Goal: Task Accomplishment & Management: Complete application form

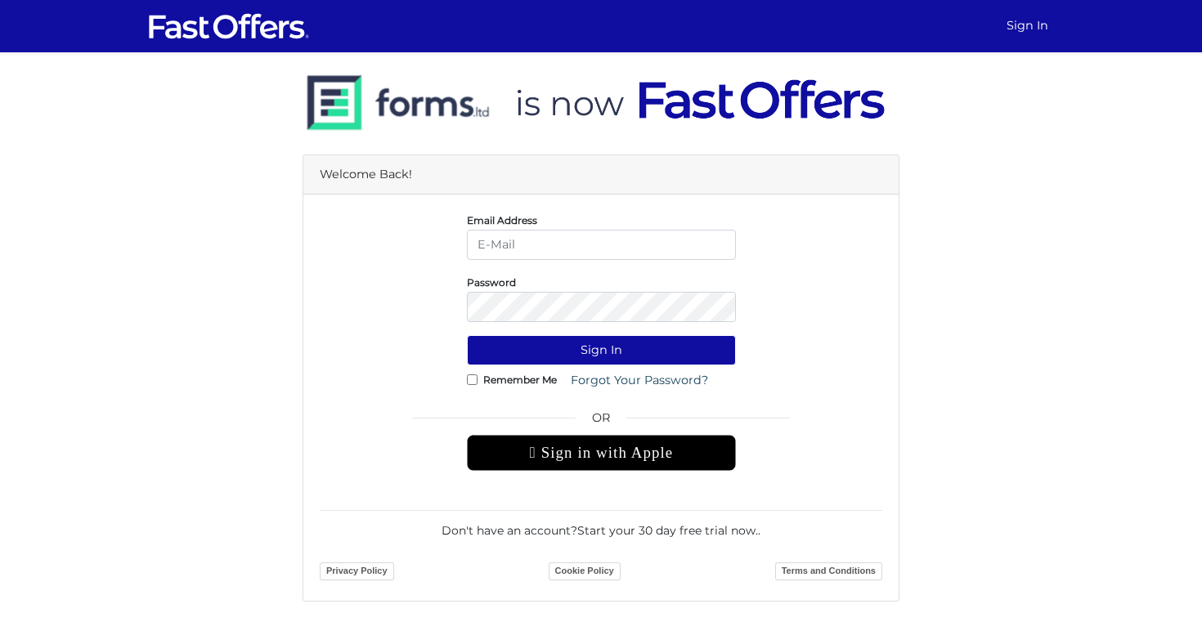
click at [569, 450] on div " Sign in with Apple" at bounding box center [601, 453] width 269 height 36
click at [277, 20] on img at bounding box center [229, 26] width 164 height 31
click at [268, 16] on img at bounding box center [229, 26] width 164 height 31
click at [1032, 32] on link "Sign In" at bounding box center [1027, 26] width 55 height 32
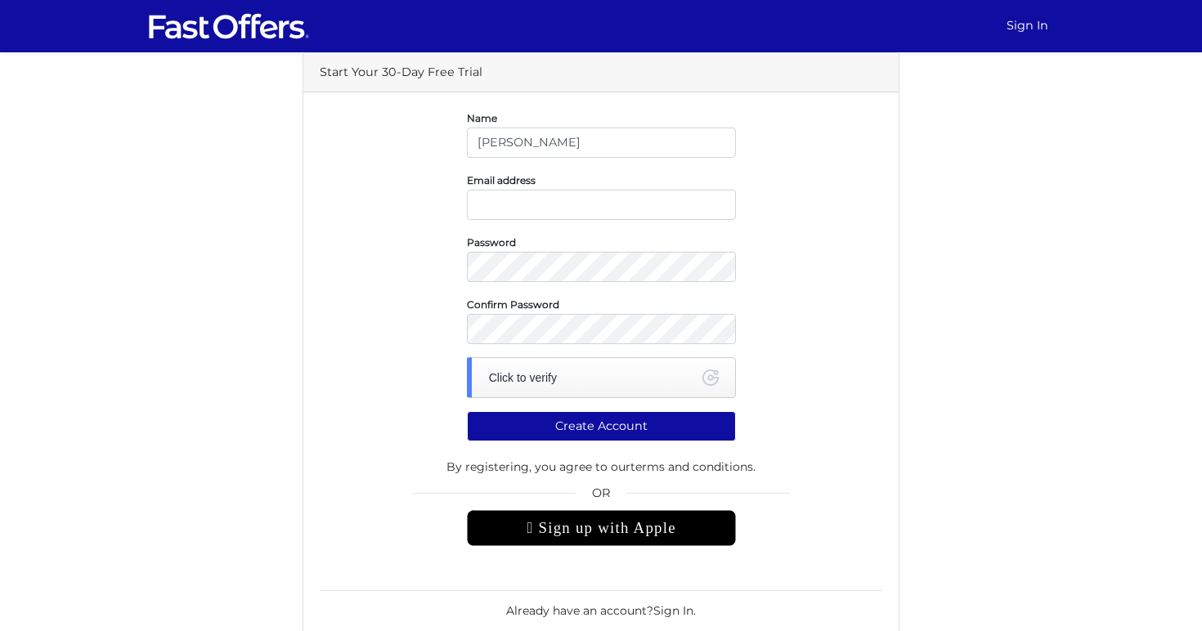
type input "[PERSON_NAME]"
type input "melissahudayioglu@gmail.com"
click at [680, 381] on div "Click to verify" at bounding box center [601, 377] width 269 height 41
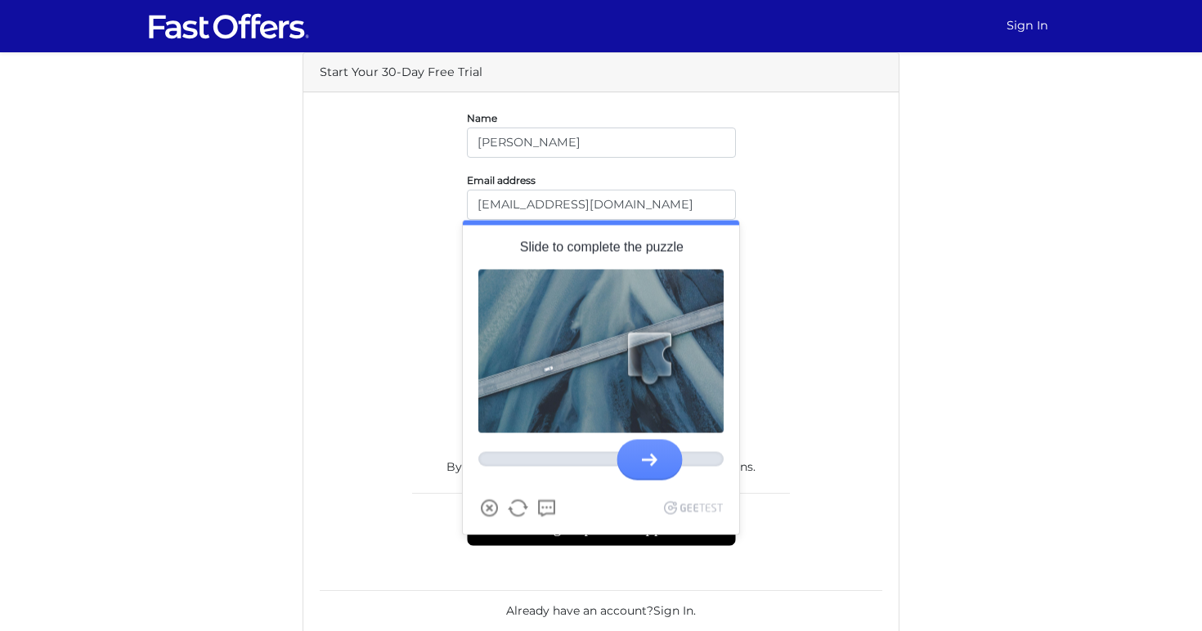
click at [654, 347] on div at bounding box center [649, 359] width 73 height 73
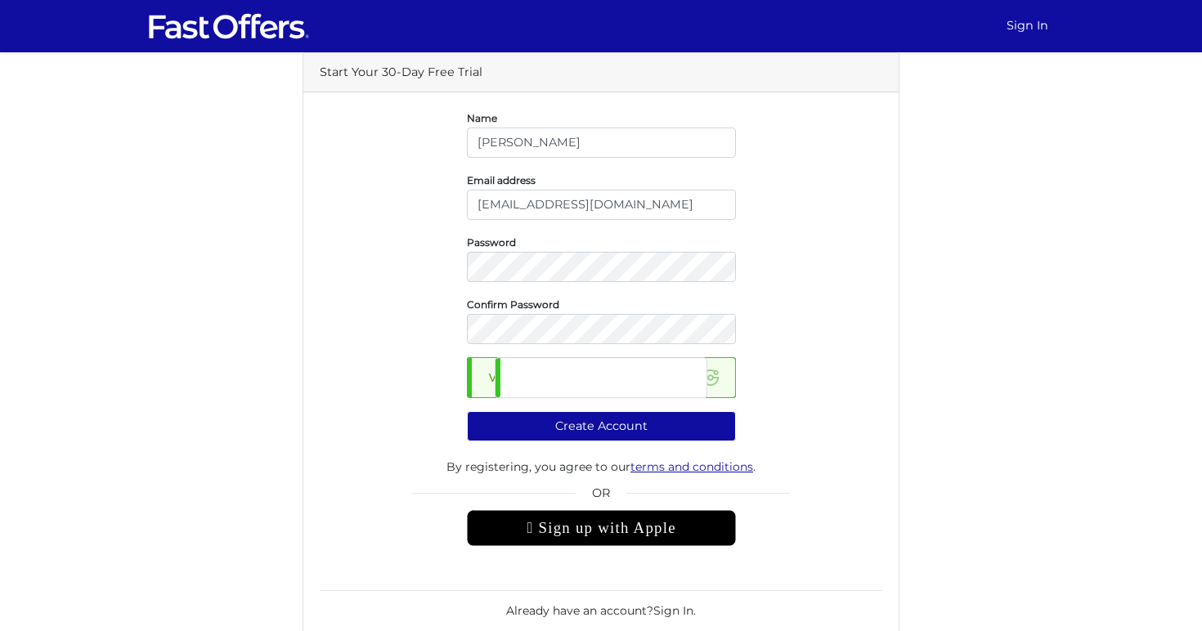
click at [636, 459] on link "terms and conditions" at bounding box center [691, 466] width 123 height 15
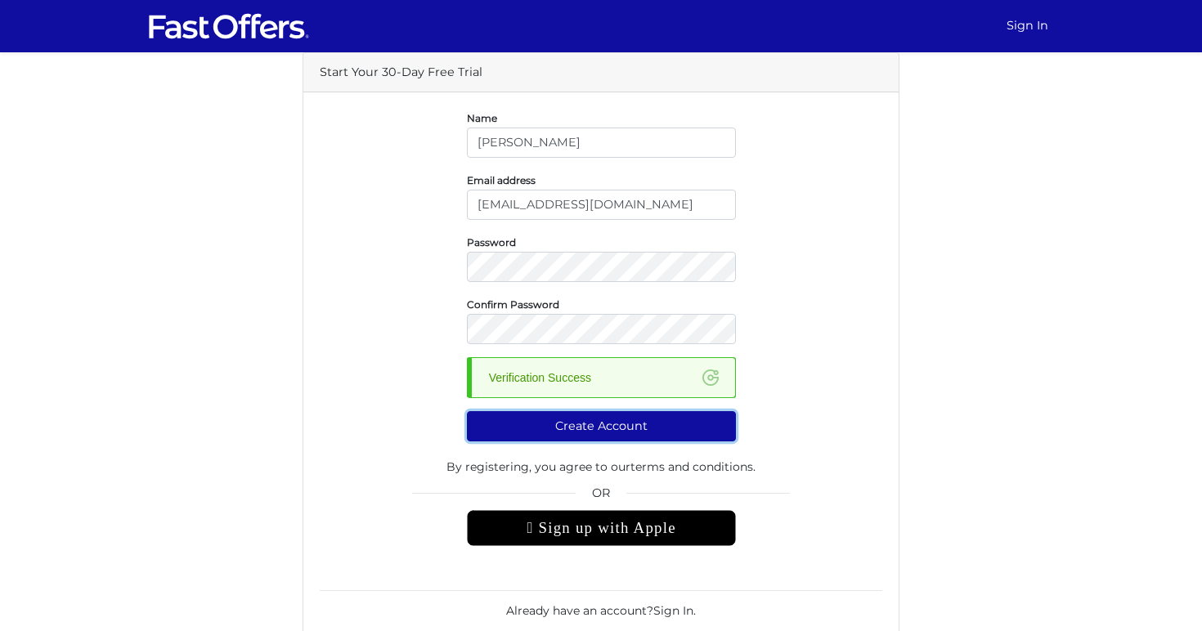
click at [644, 429] on button "Create Account" at bounding box center [601, 426] width 269 height 30
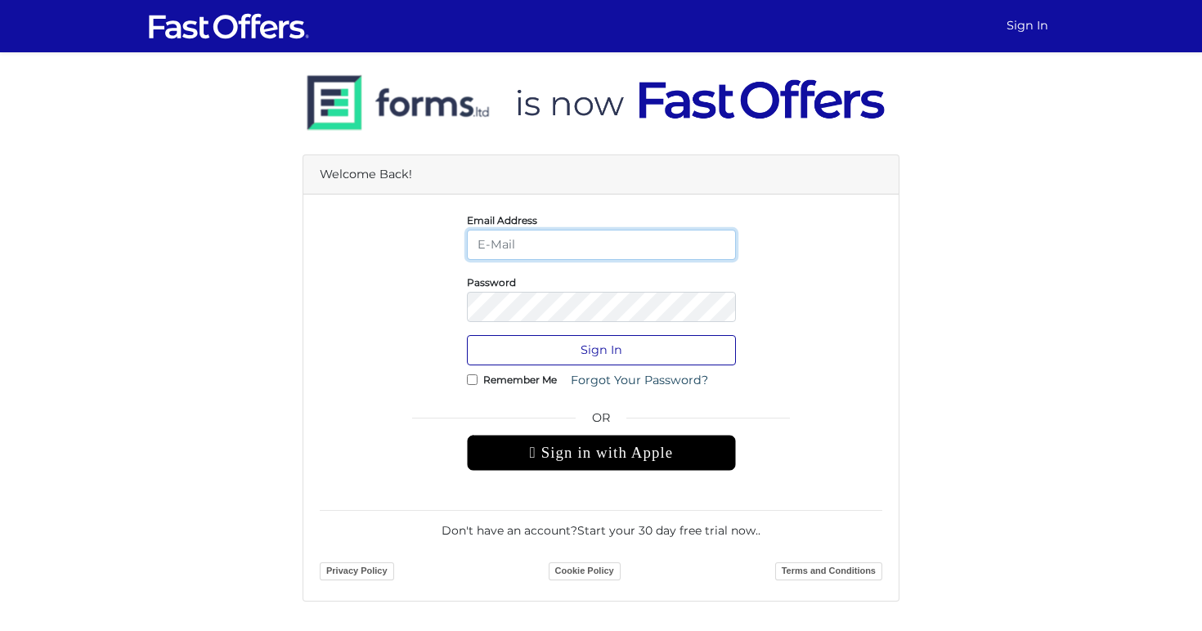
type input "[EMAIL_ADDRESS][DOMAIN_NAME]"
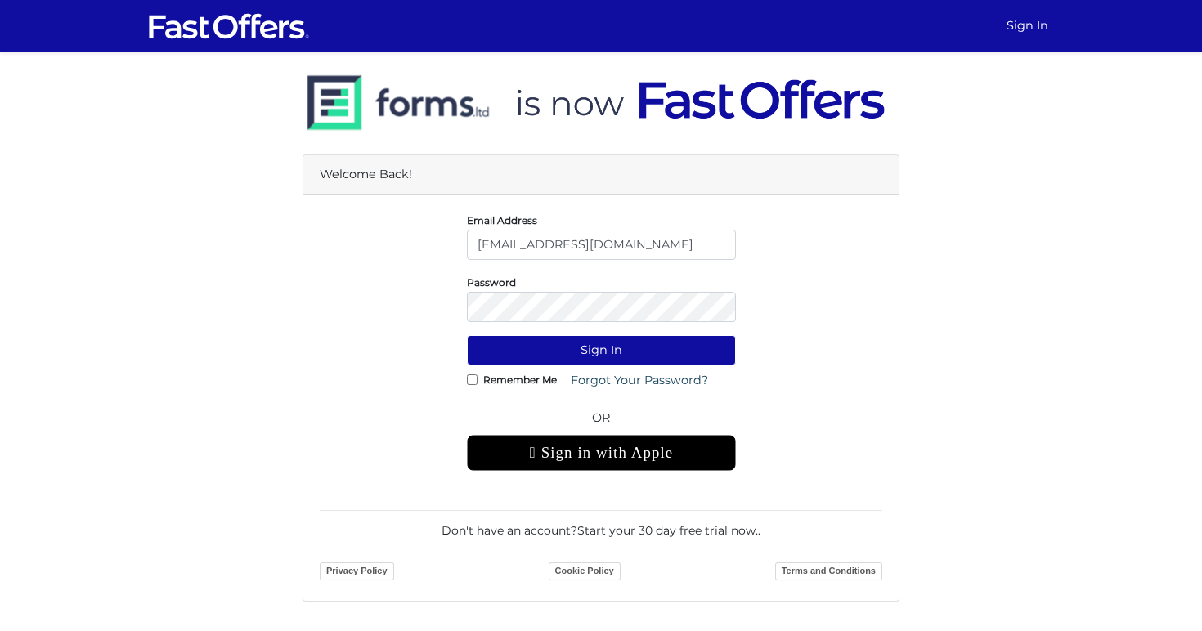
click at [522, 382] on label "Remember Me" at bounding box center [520, 380] width 74 height 4
click at [477, 384] on input "Remember Me" at bounding box center [472, 379] width 11 height 11
checkbox input "true"
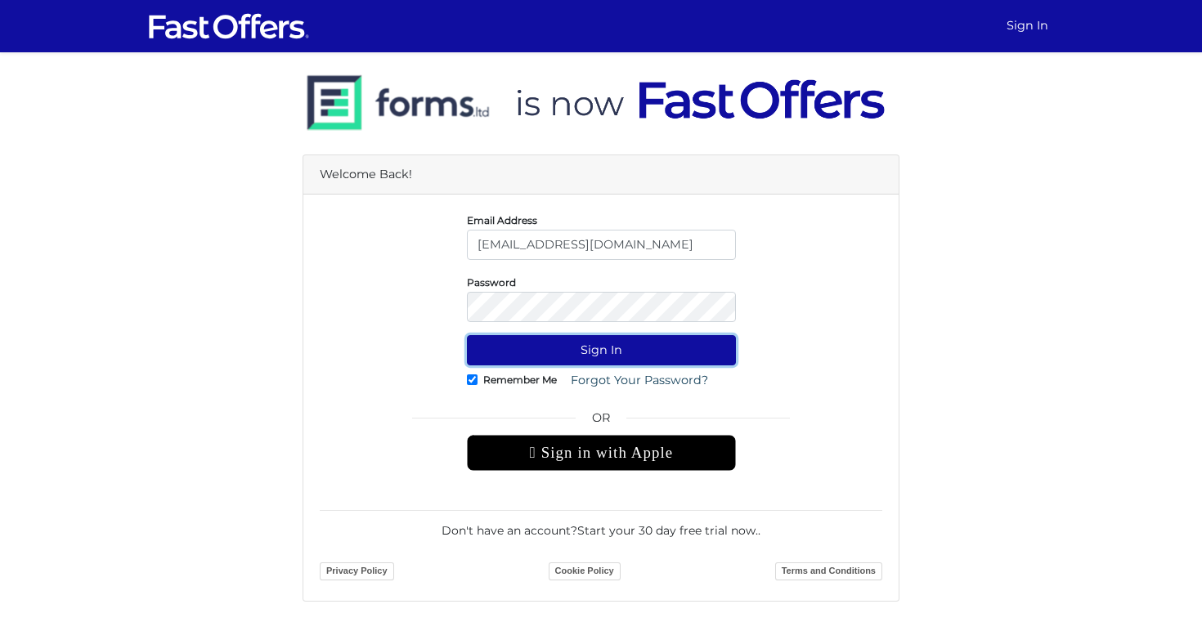
click at [580, 344] on button "Sign In" at bounding box center [601, 350] width 269 height 30
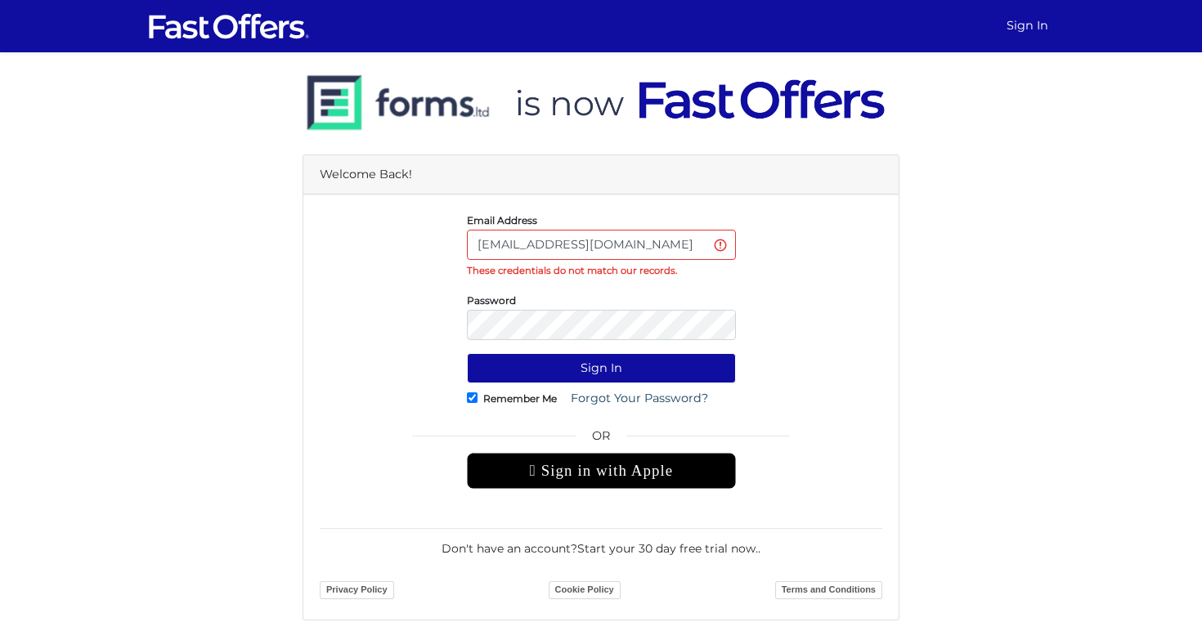
click at [320, 325] on div "Password" at bounding box center [600, 315] width 587 height 49
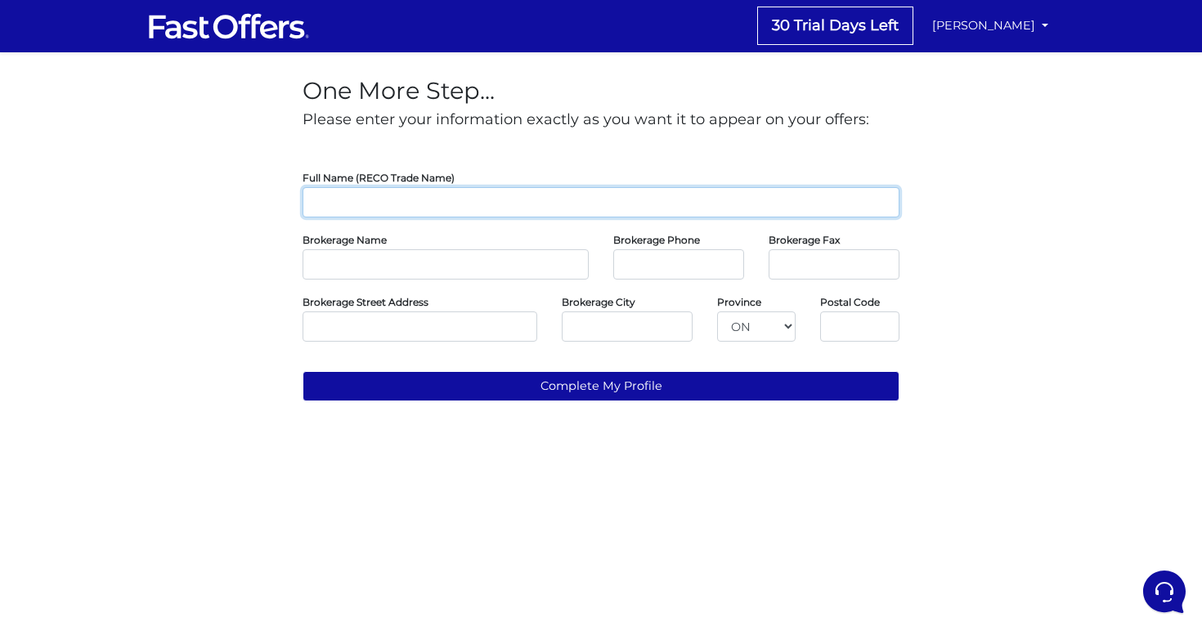
click at [383, 208] on input "text" at bounding box center [600, 202] width 597 height 30
type input "Melissa Hudayioglu"
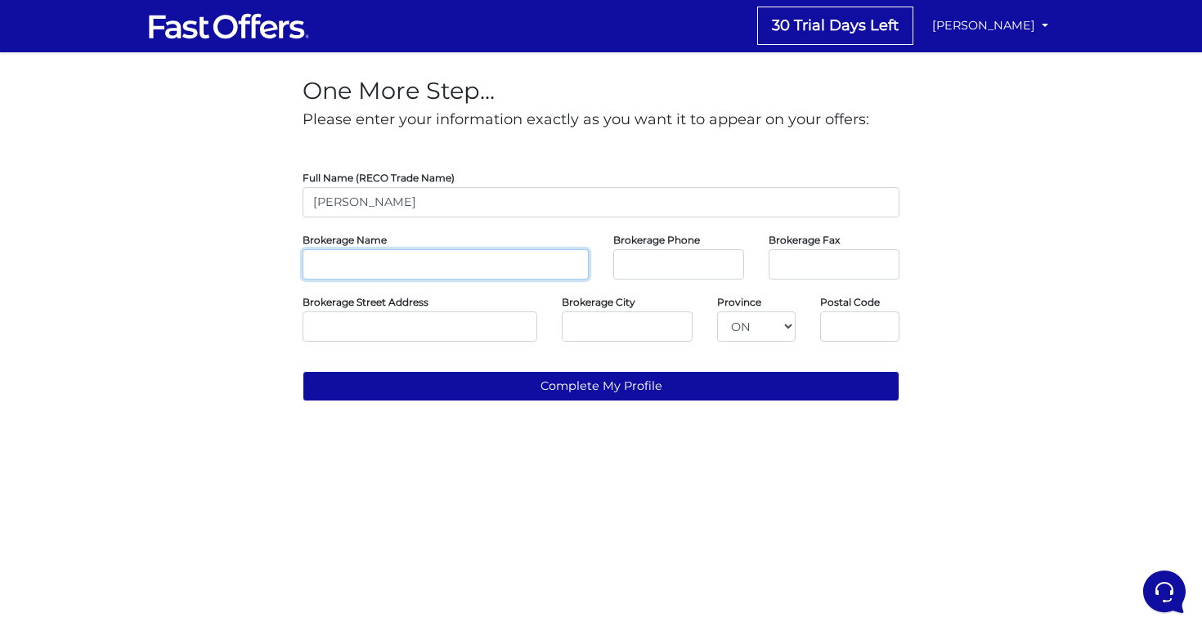
click at [397, 270] on input "text" at bounding box center [445, 264] width 286 height 30
type input "Zown Realty"
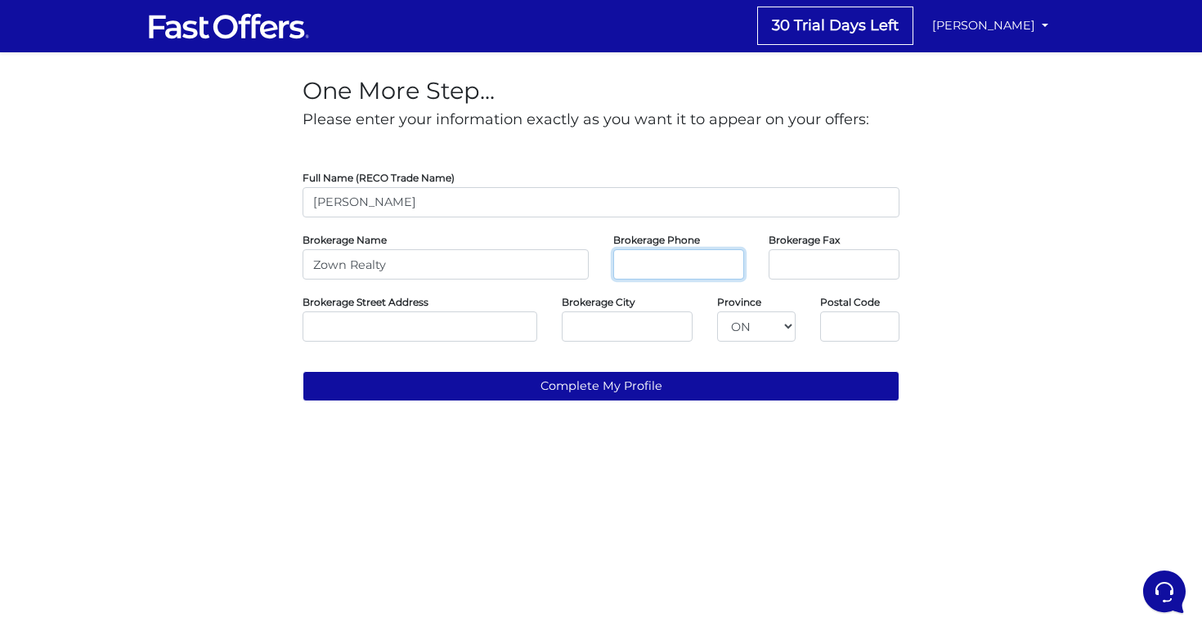
click at [639, 271] on input "tel" at bounding box center [678, 264] width 131 height 30
click at [372, 330] on input "text" at bounding box center [419, 326] width 235 height 30
paste input "207 Queens Quay W #400, Toronto, ON M5J 1A7"
type input "207 Queens Quay W #400, Toronto, ON M5J 1A7"
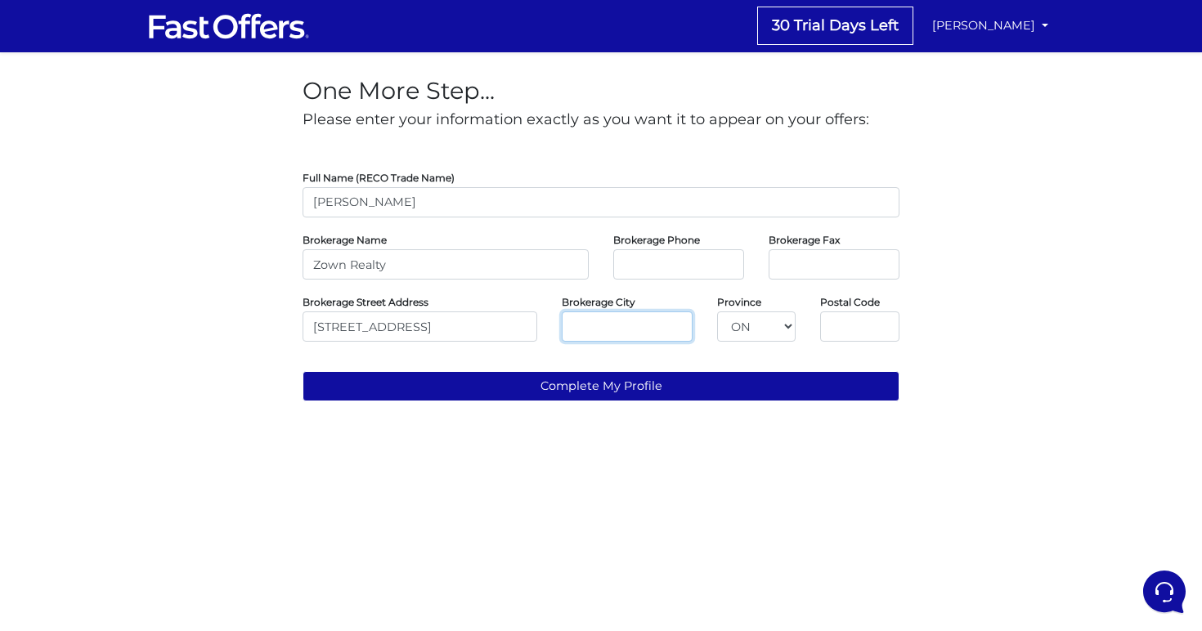
scroll to position [0, 0]
click at [618, 330] on input "text" at bounding box center [627, 326] width 131 height 30
type input "Toronto"
click at [473, 325] on input "207 Queens Quay W #400, Toronto, ON M5J 1A7" at bounding box center [419, 326] width 235 height 30
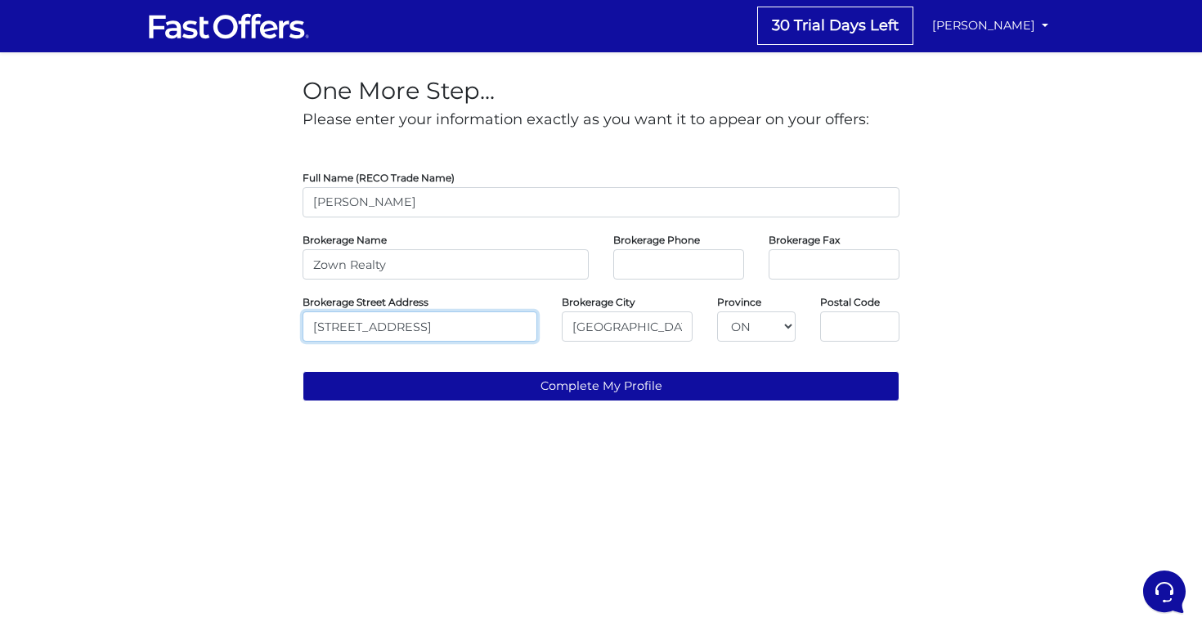
drag, startPoint x: 475, startPoint y: 327, endPoint x: 611, endPoint y: 326, distance: 135.7
click at [611, 327] on div "Brokerage Street Address 207 Queens Quay W #400, Toronto, ON M5J 1A7 Brokerage …" at bounding box center [600, 317] width 621 height 49
type input "207 Queens Quay W #400"
click at [867, 327] on input "text" at bounding box center [859, 326] width 79 height 30
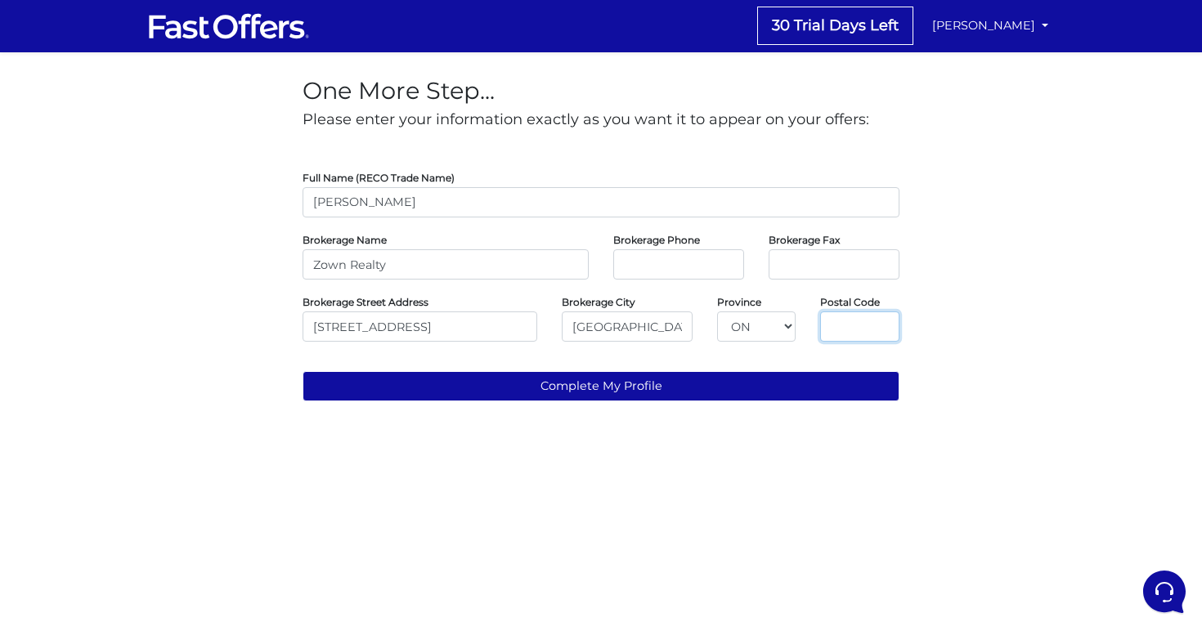
paste input "Toronto, ON M5J 1A7"
click at [842, 330] on input "Toronto, ON M5J 1A7" at bounding box center [859, 326] width 79 height 30
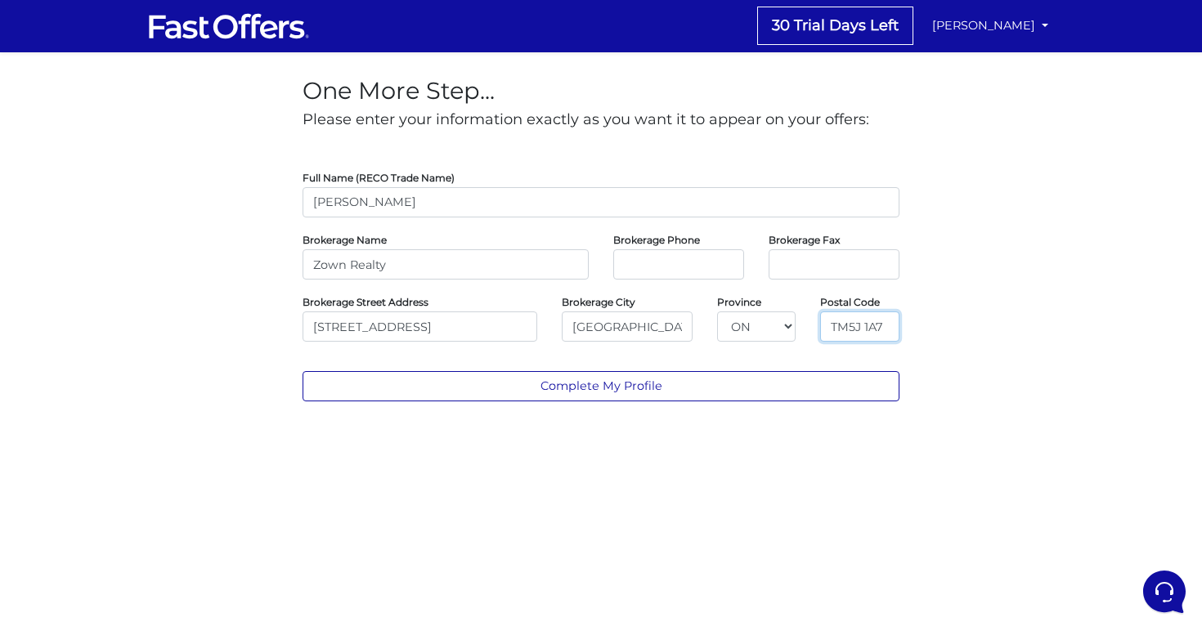
scroll to position [0, 0]
type input "M5J 1A7"
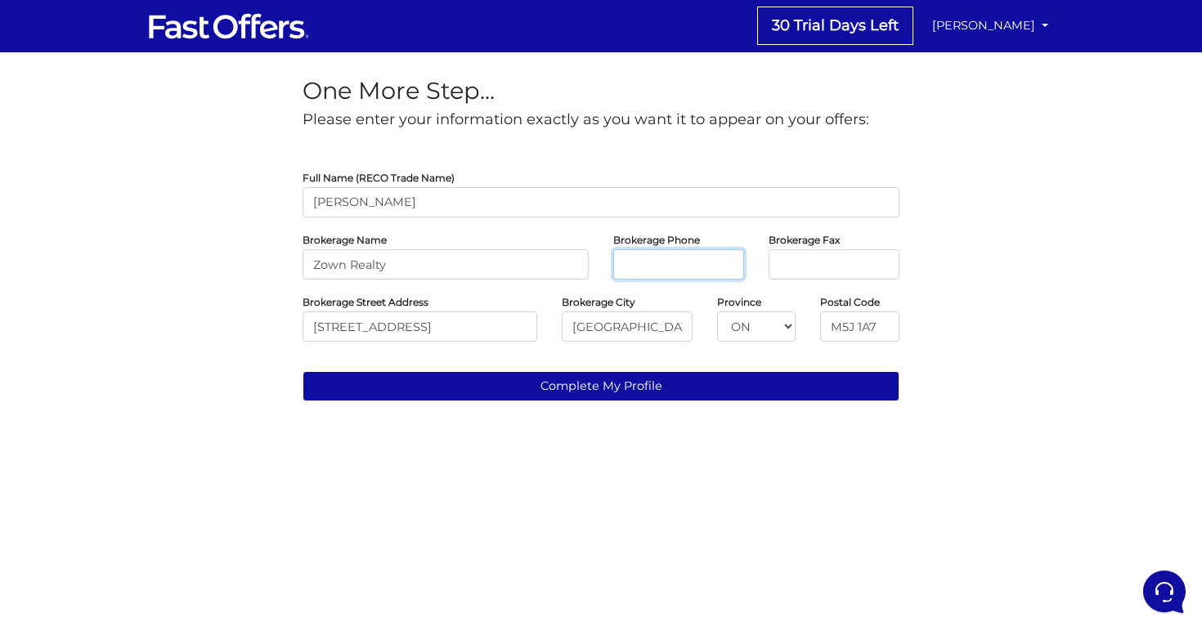
click at [702, 264] on input "tel" at bounding box center [678, 264] width 131 height 30
paste input "2894389696"
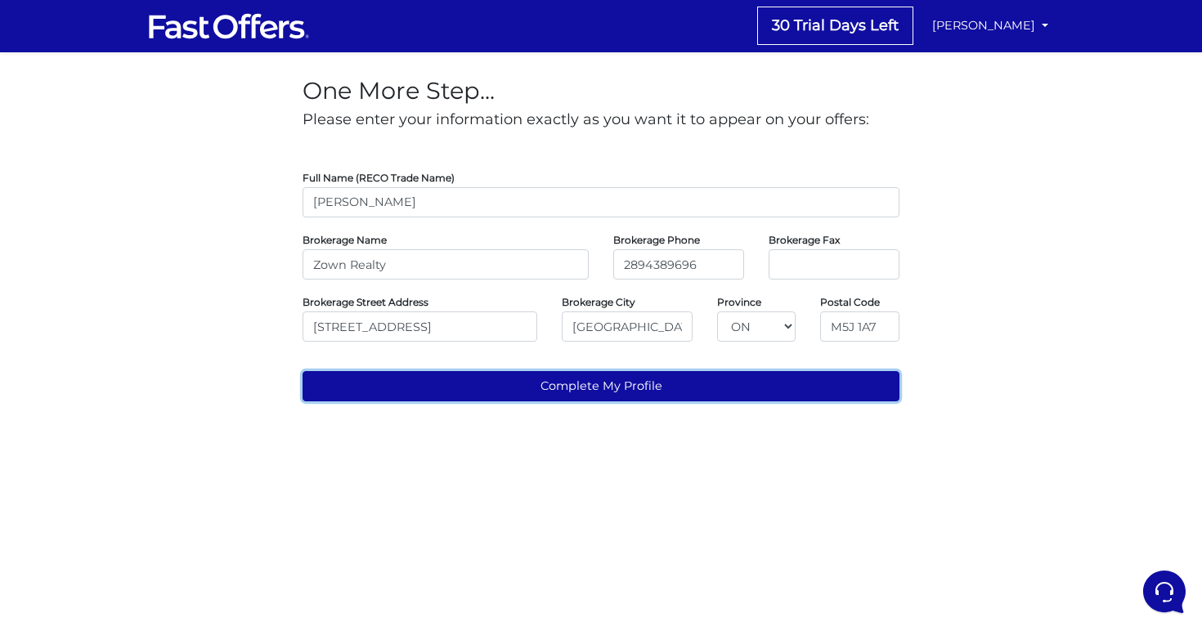
click at [542, 379] on button "Complete My Profile" at bounding box center [600, 386] width 597 height 30
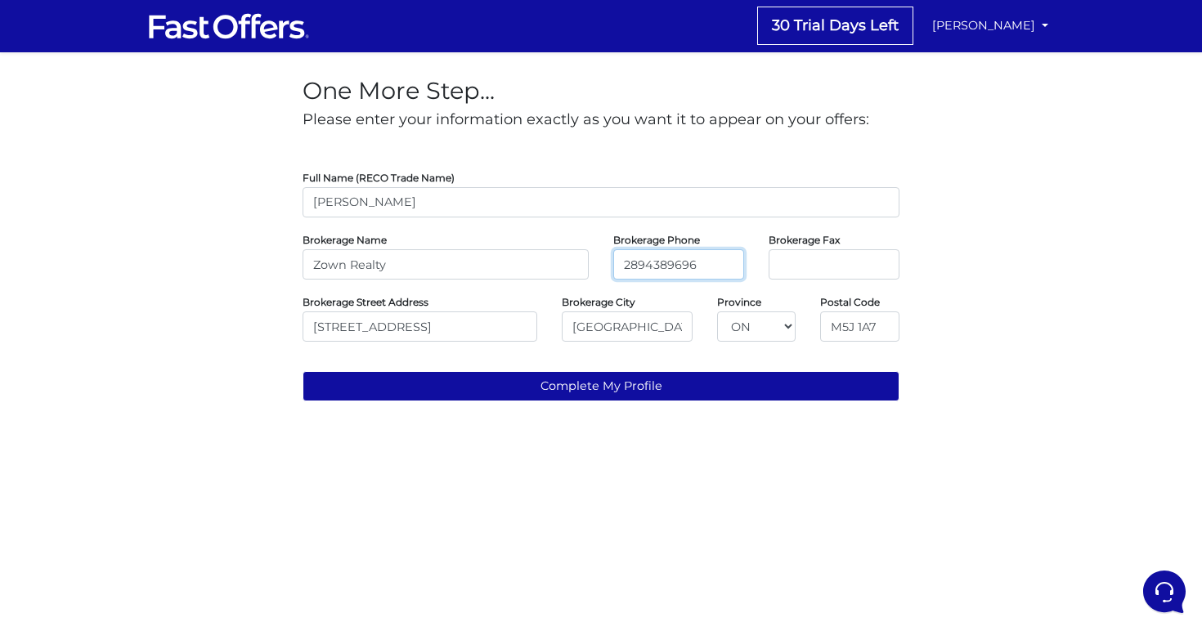
click at [645, 260] on input "2894389696" at bounding box center [678, 264] width 131 height 30
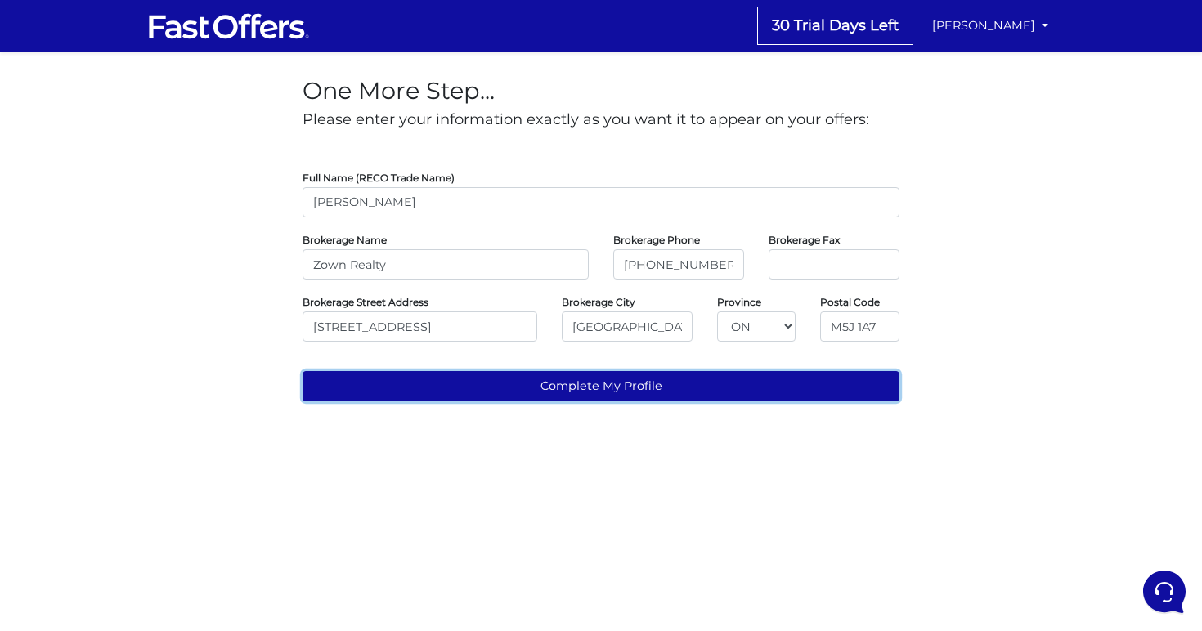
click at [614, 385] on button "Complete My Profile" at bounding box center [600, 386] width 597 height 30
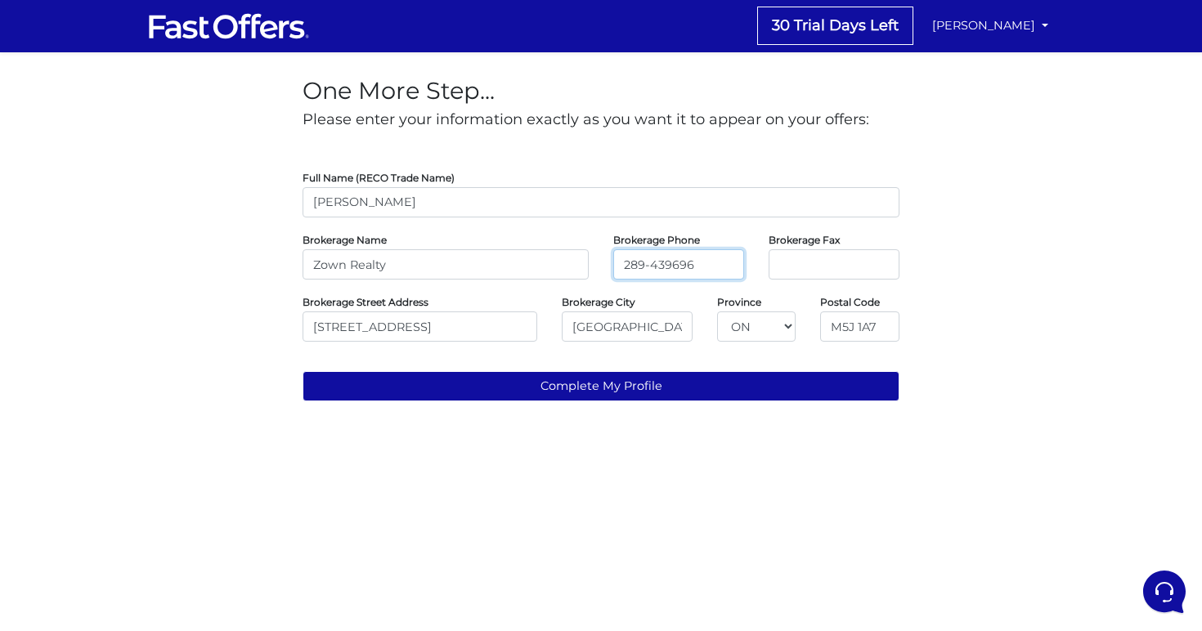
click at [653, 269] on input "289-439696" at bounding box center [678, 264] width 131 height 30
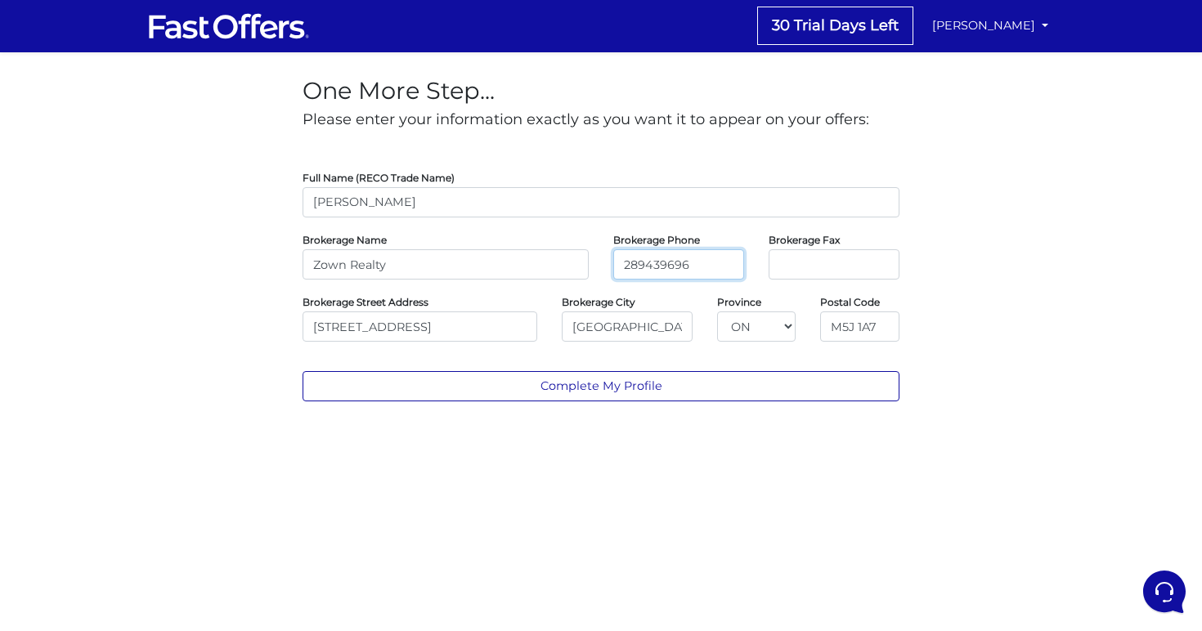
type input "289439696"
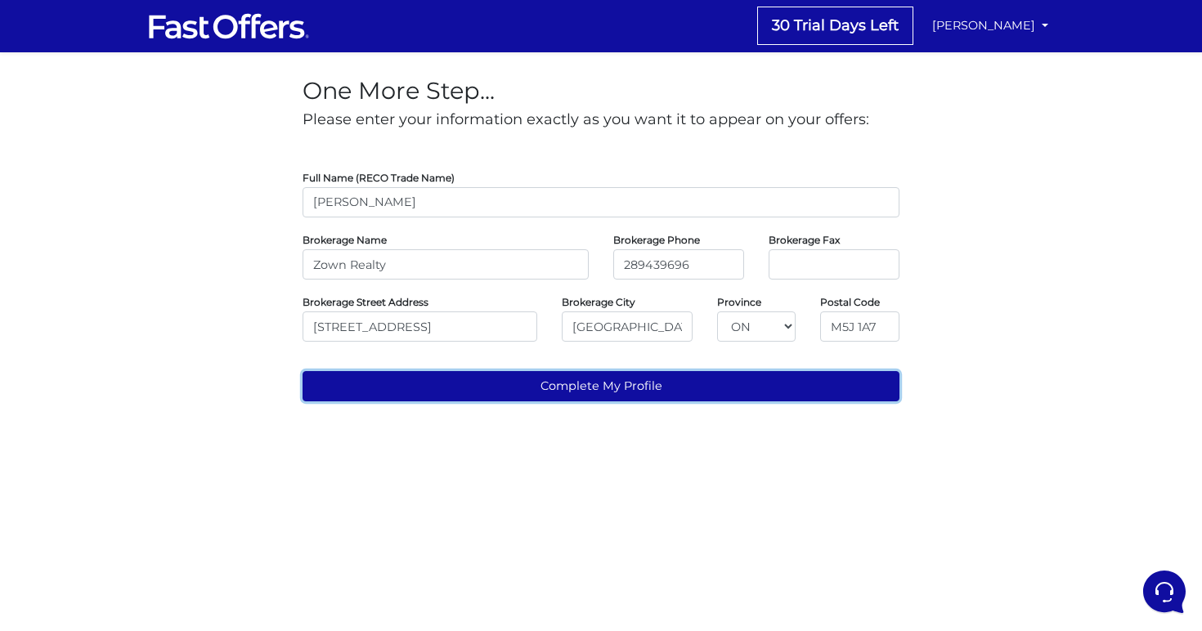
click at [603, 390] on button "Complete My Profile" at bounding box center [600, 386] width 597 height 30
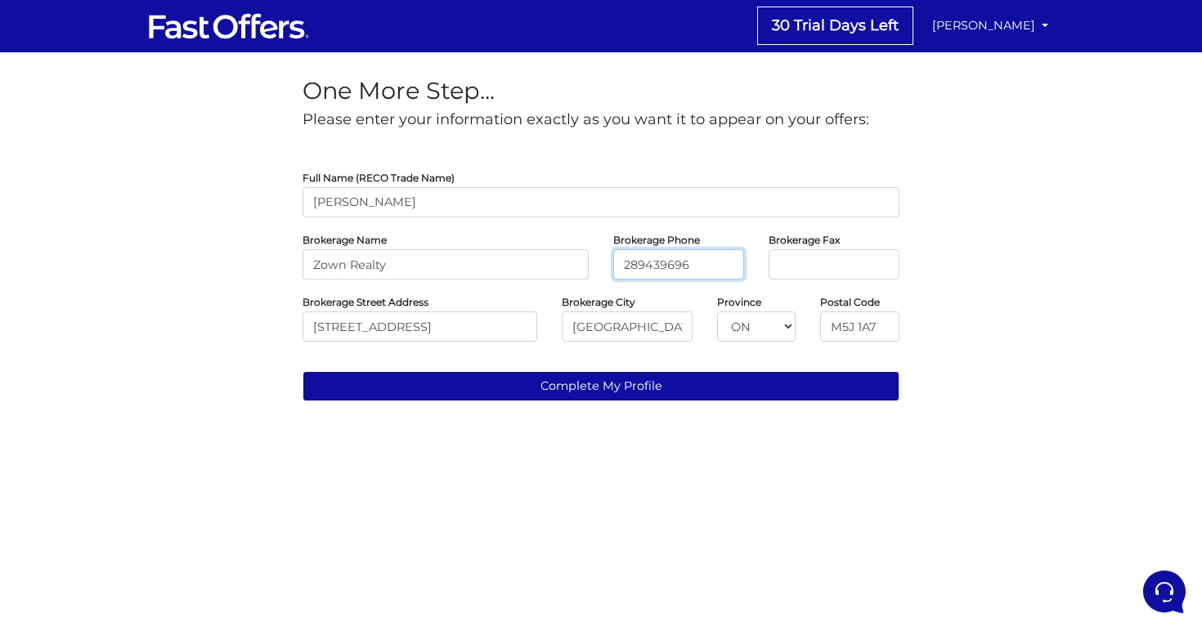
click at [661, 266] on input "289439696" at bounding box center [678, 264] width 131 height 30
click at [661, 265] on input "289439696" at bounding box center [678, 264] width 131 height 30
type input "v"
paste input "2894389696"
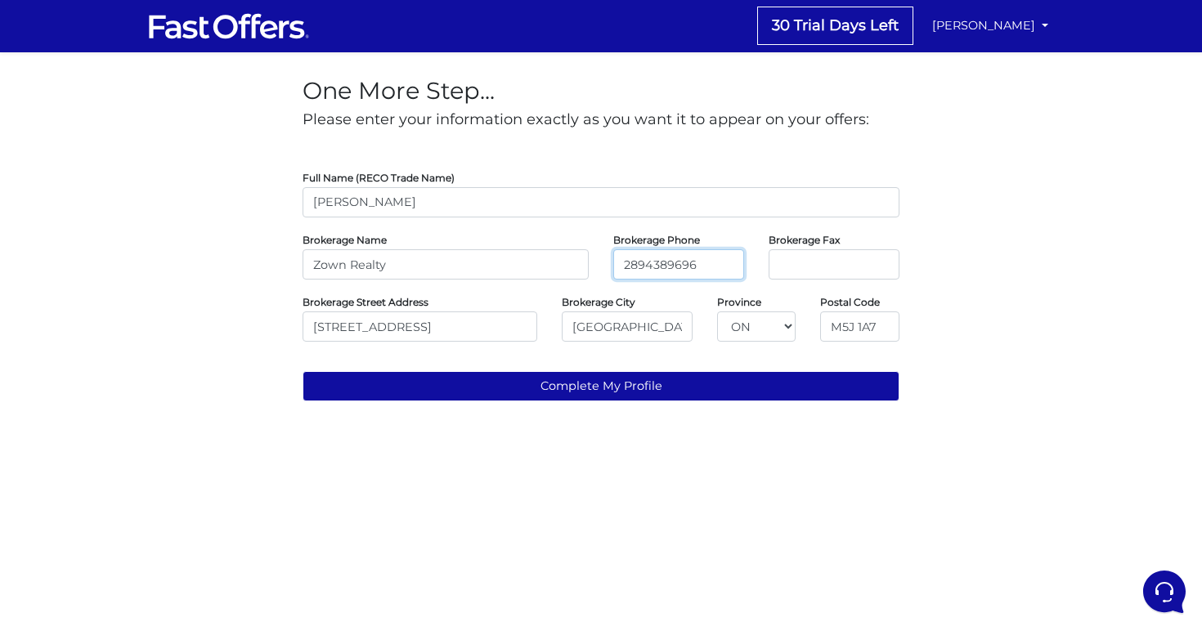
type input "2894389696"
click at [978, 298] on div "One More Step... Please enter your information exactly as you want it to appear…" at bounding box center [601, 233] width 932 height 362
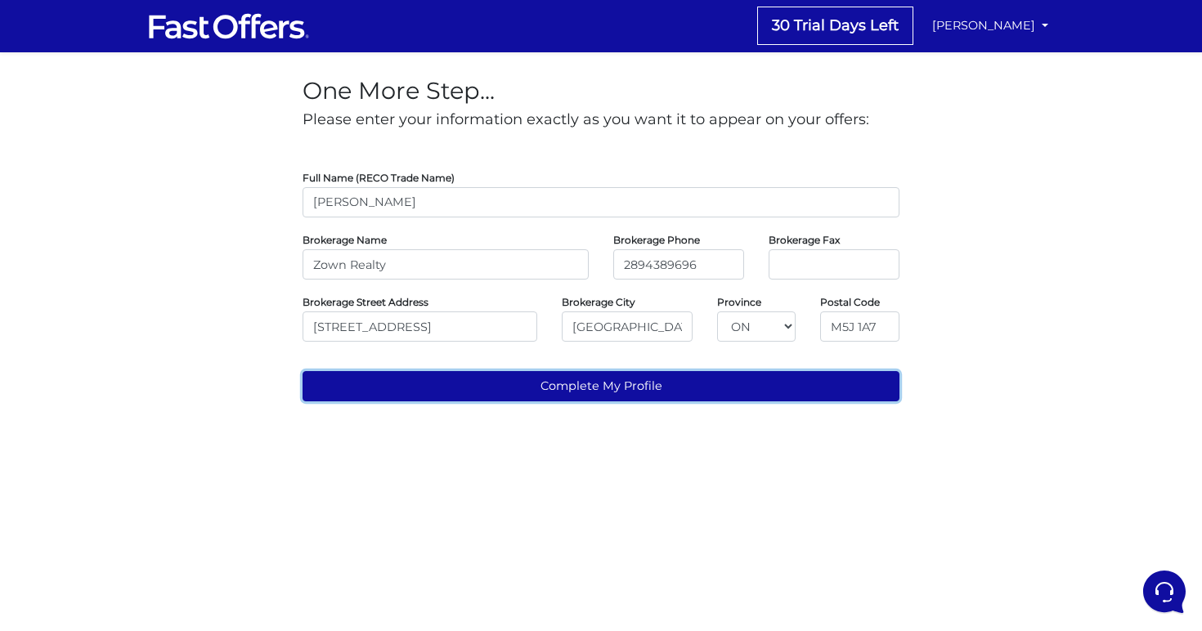
click at [583, 381] on button "Complete My Profile" at bounding box center [600, 386] width 597 height 30
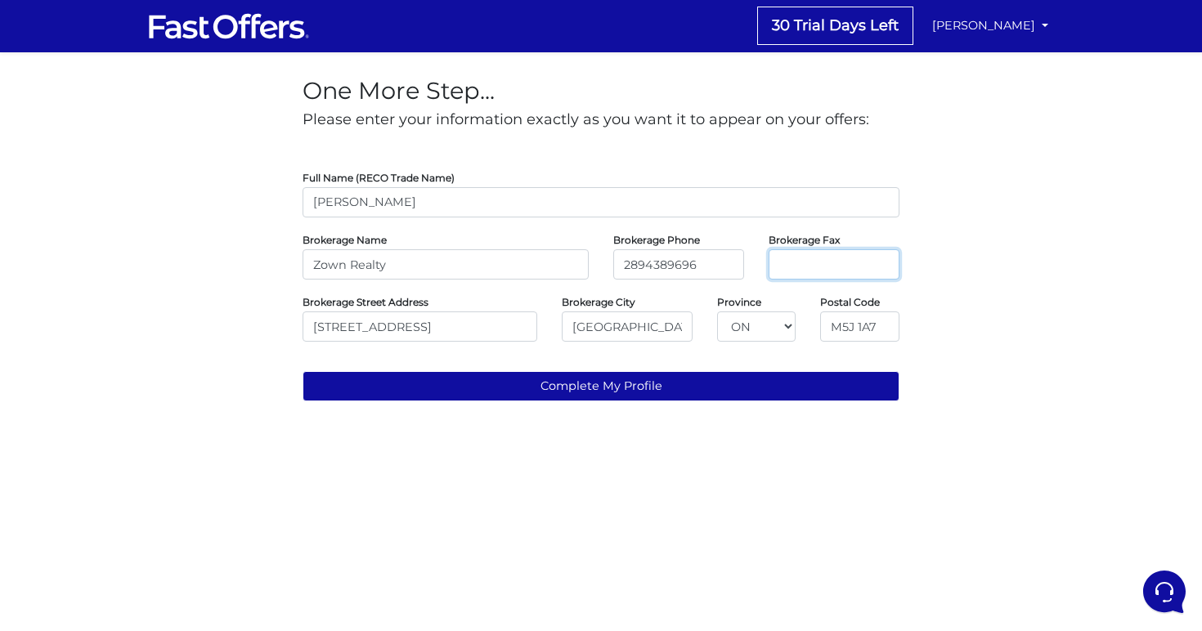
paste input "2894389696"
type input "2894389696"
click at [989, 204] on div "One More Step... Please enter your information exactly as you want it to appear…" at bounding box center [601, 233] width 932 height 362
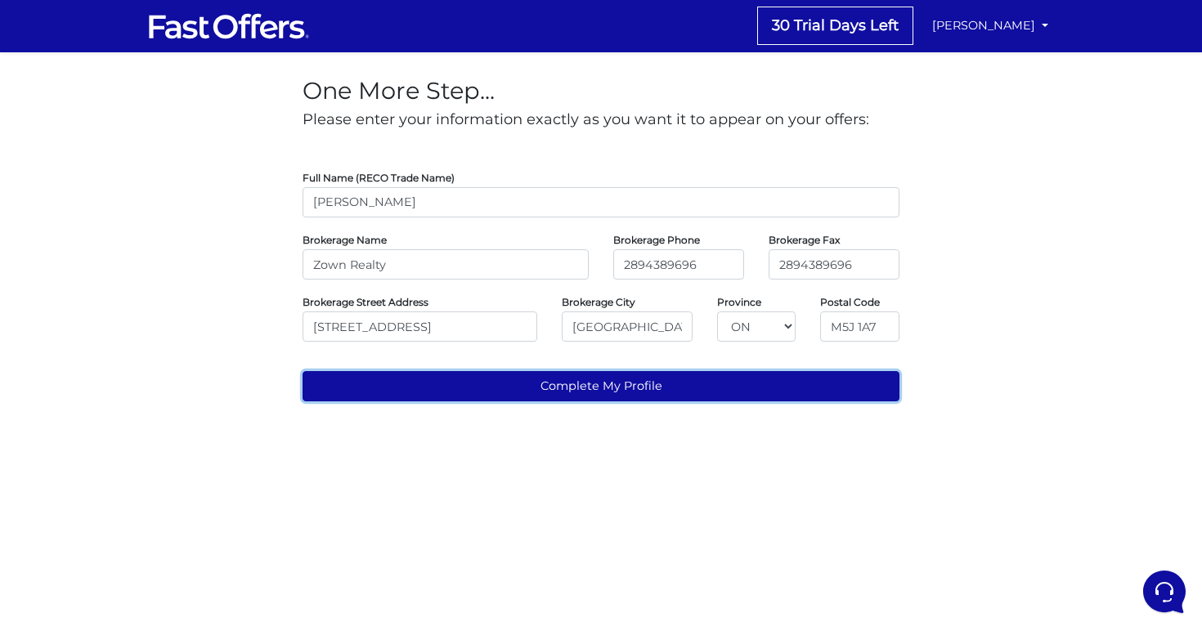
click at [564, 380] on button "Complete My Profile" at bounding box center [600, 386] width 597 height 30
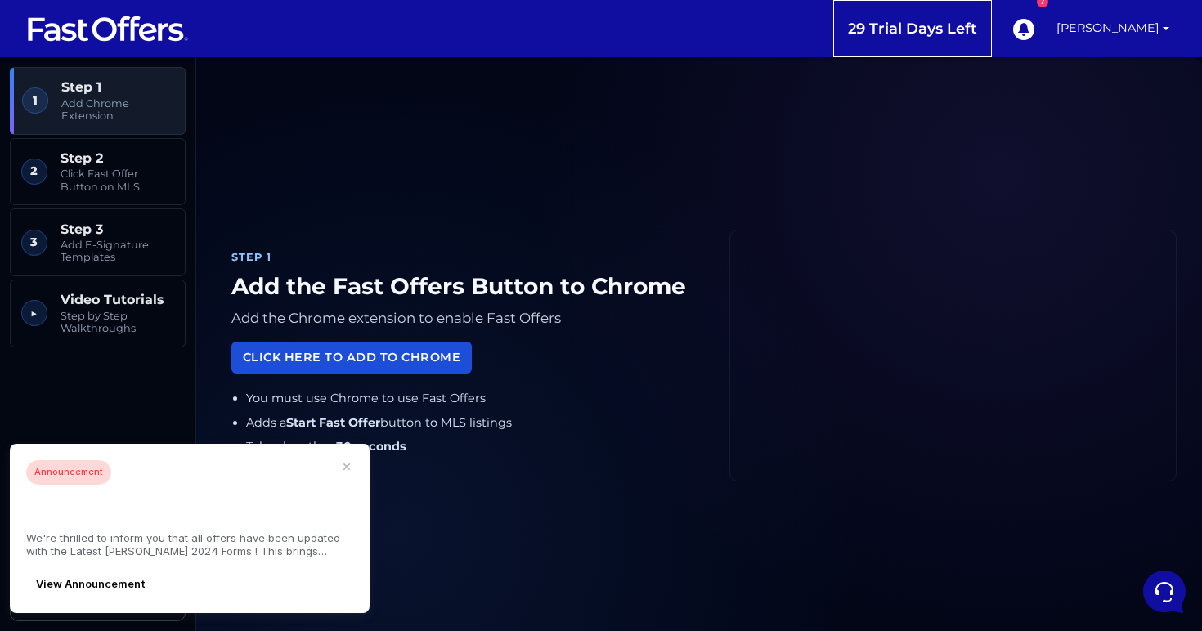
click at [386, 361] on link "Click Here to Add to Chrome" at bounding box center [351, 358] width 240 height 32
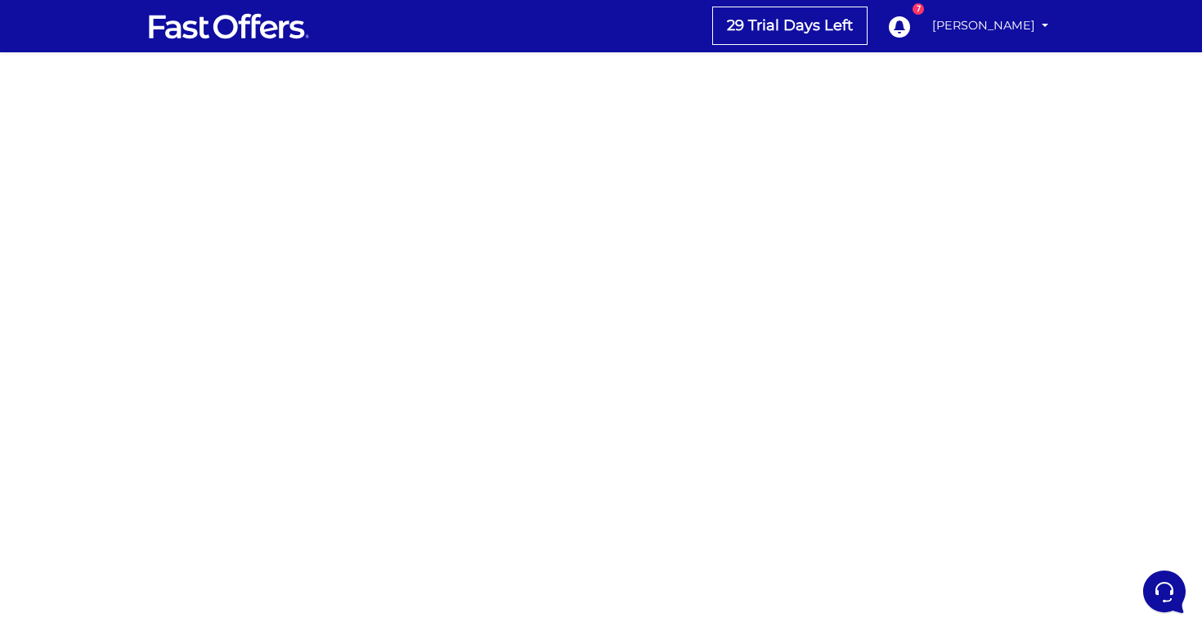
click at [934, 498] on div at bounding box center [601, 461] width 1202 height 818
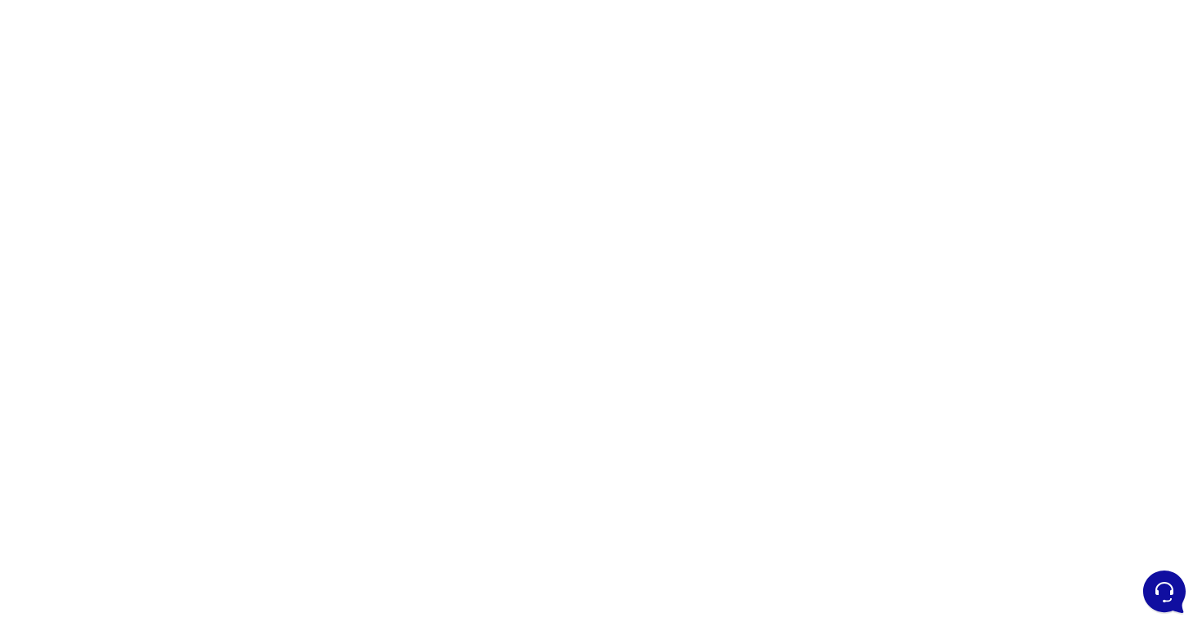
scroll to position [238, 0]
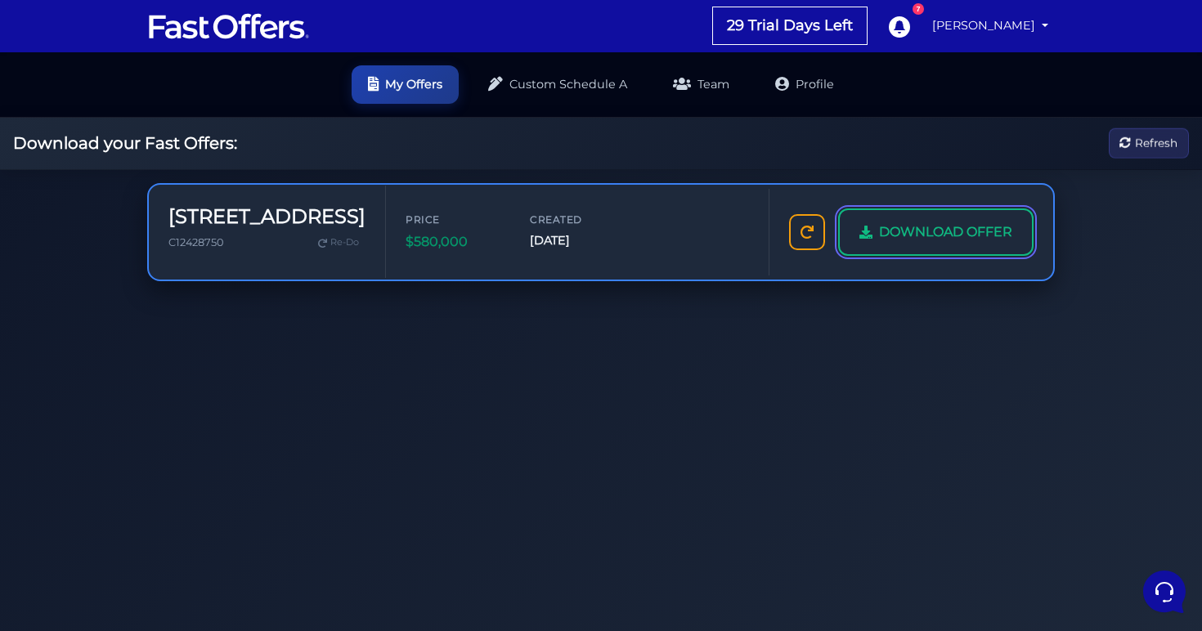
click at [981, 226] on span "DOWNLOAD OFFER" at bounding box center [945, 232] width 133 height 21
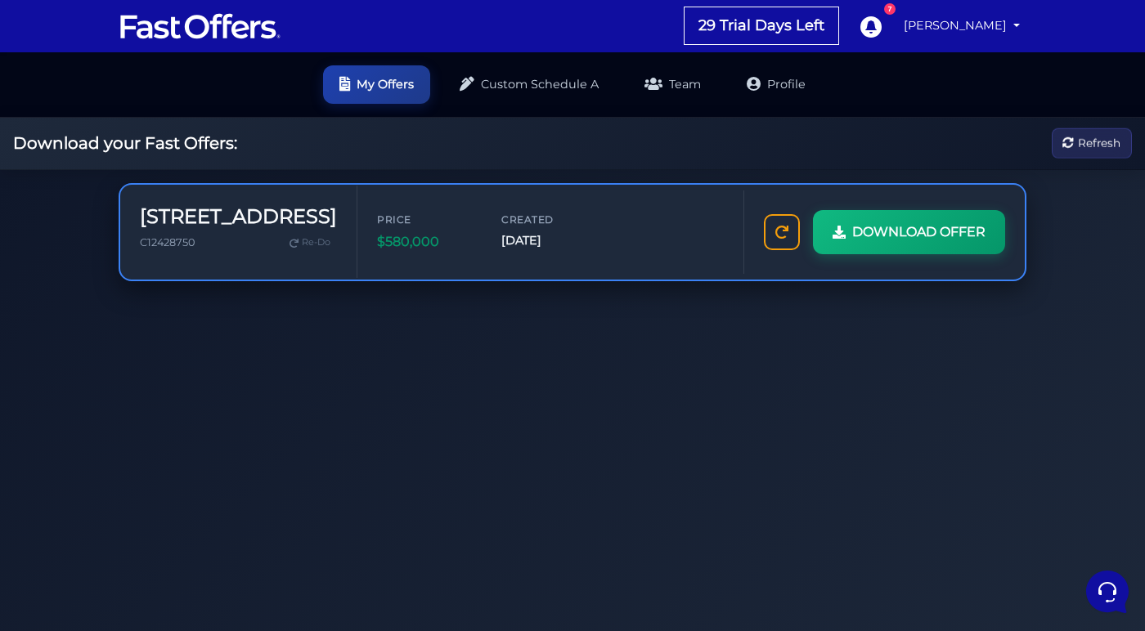
click at [501, 248] on span "[DATE]" at bounding box center [550, 240] width 98 height 19
click at [230, 209] on h3 "[STREET_ADDRESS]" at bounding box center [238, 217] width 197 height 24
click at [235, 212] on h3 "[STREET_ADDRESS]" at bounding box center [238, 217] width 197 height 24
click at [433, 238] on div "Price $580,000 Created Oct 15, 2025" at bounding box center [550, 232] width 347 height 40
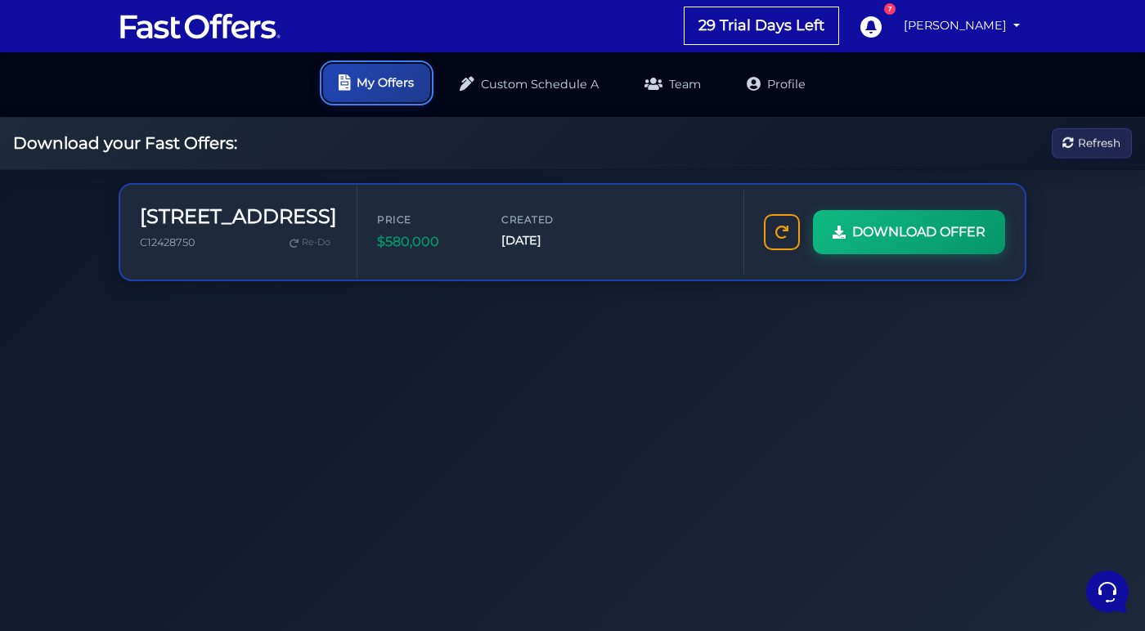
click at [383, 87] on link "My Offers" at bounding box center [376, 83] width 107 height 38
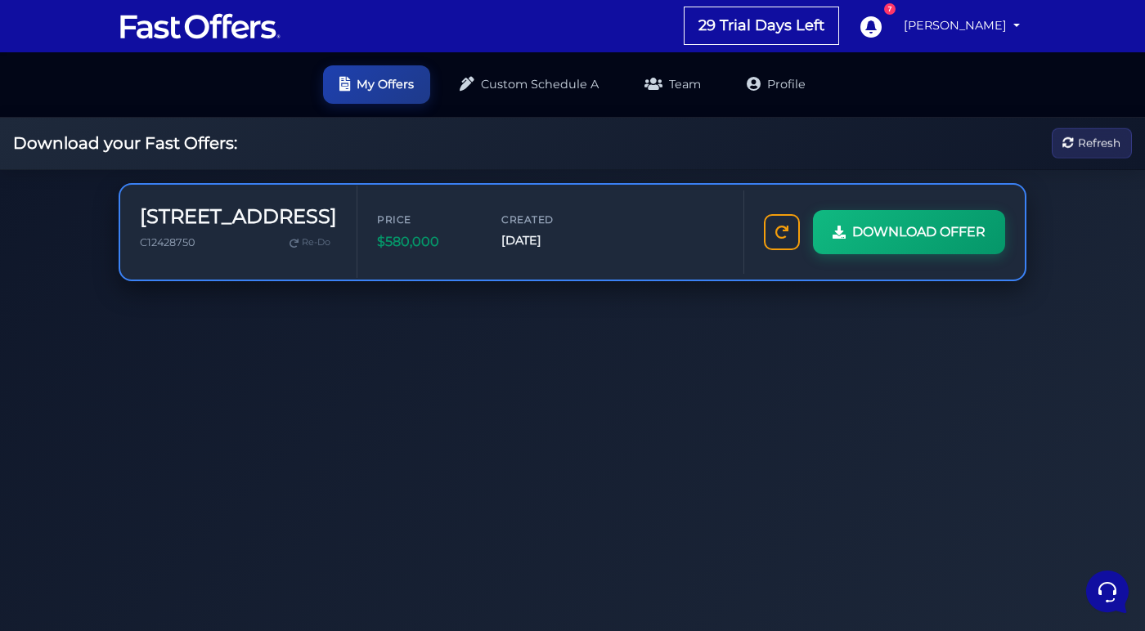
click at [377, 234] on span "$580,000" at bounding box center [426, 241] width 98 height 21
click at [191, 201] on div "50 Ordnance St C12428750 Re-Do" at bounding box center [238, 232] width 237 height 92
click at [302, 249] on span "Re-Do" at bounding box center [316, 242] width 29 height 15
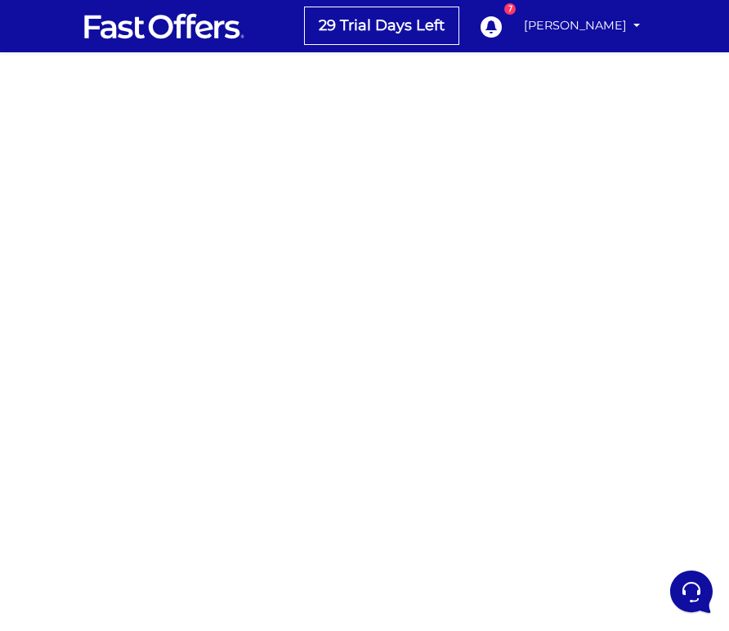
click at [551, 314] on div at bounding box center [364, 461] width 729 height 818
click at [596, 453] on div at bounding box center [364, 461] width 729 height 818
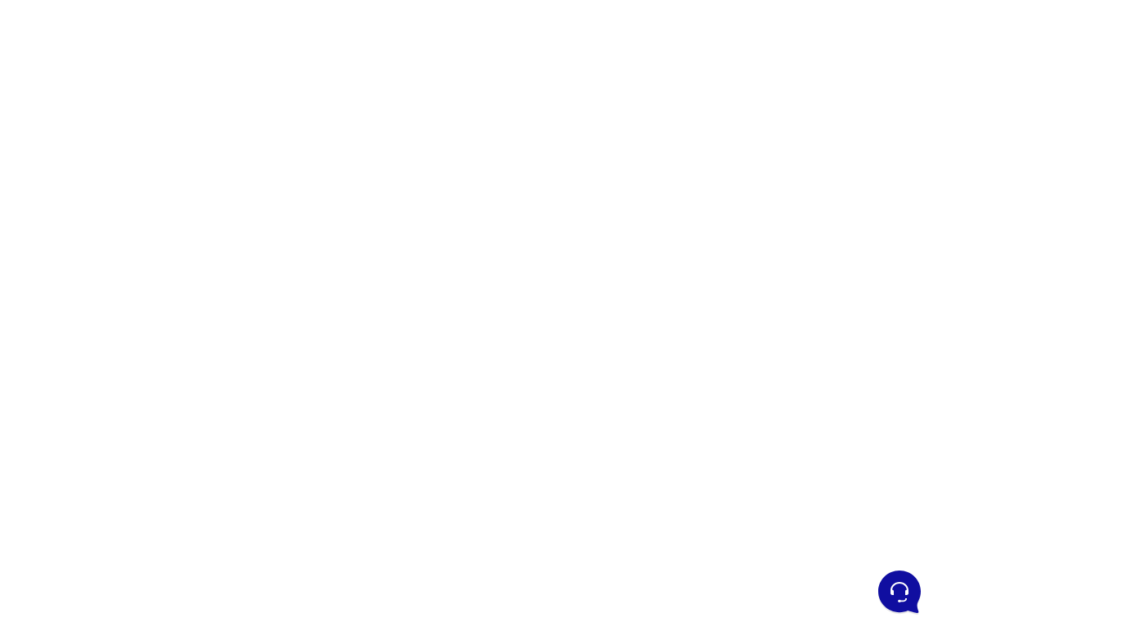
scroll to position [238, 0]
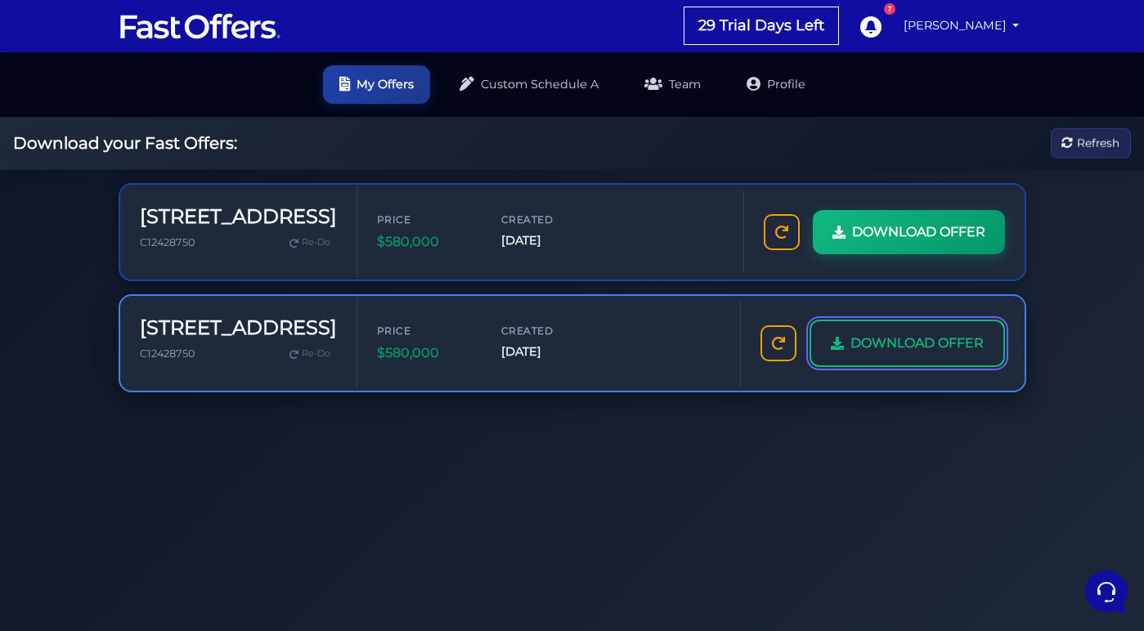
click at [903, 353] on span "DOWNLOAD OFFER" at bounding box center [916, 343] width 133 height 21
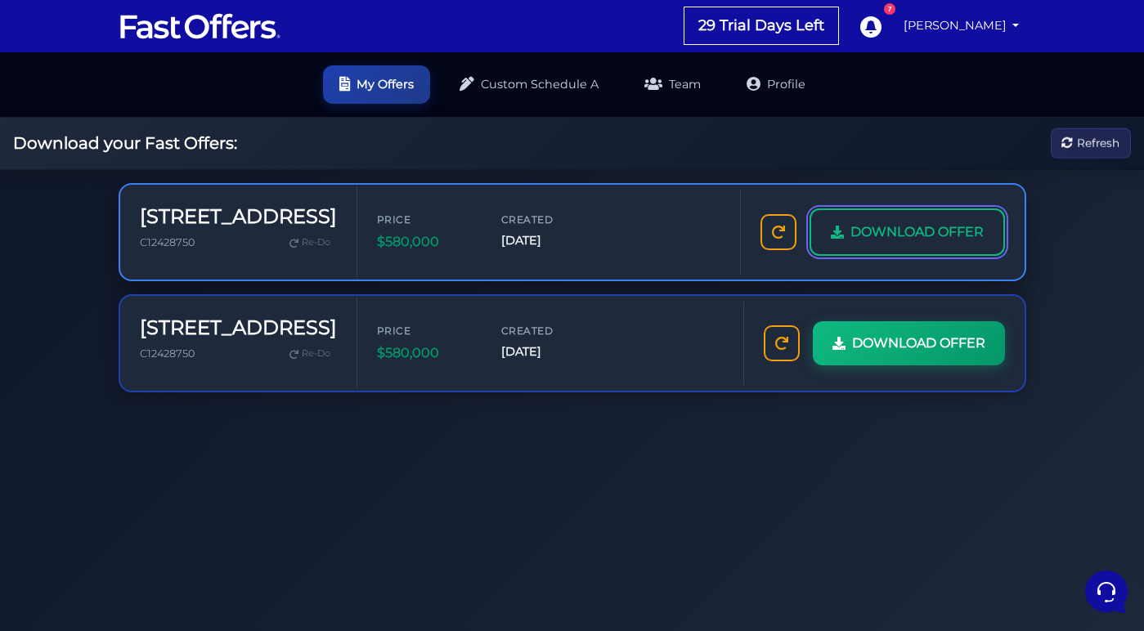
click at [963, 220] on link "DOWNLOAD OFFER" at bounding box center [906, 231] width 195 height 47
